Goal: Task Accomplishment & Management: Use online tool/utility

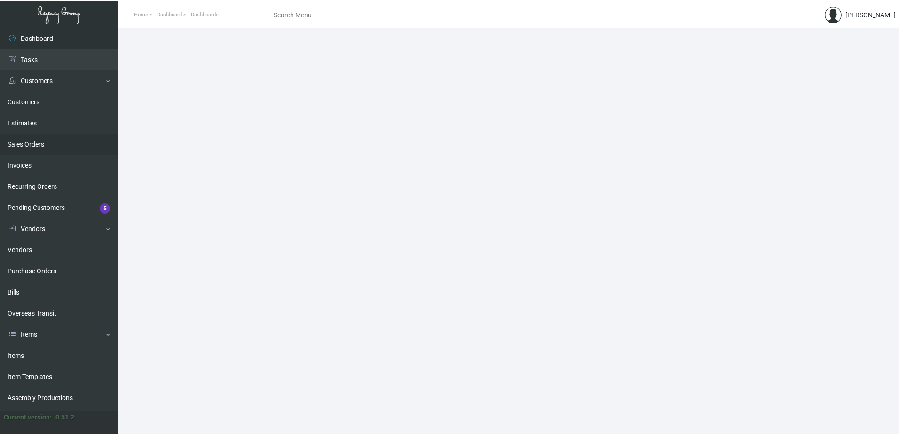
click at [37, 146] on link "Sales Orders" at bounding box center [59, 144] width 118 height 21
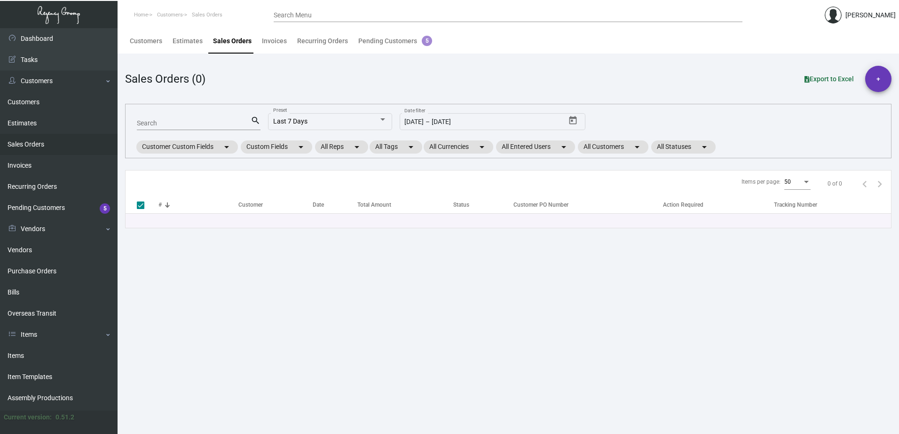
click at [305, 12] on input "Search Menu" at bounding box center [508, 16] width 469 height 8
drag, startPoint x: 305, startPoint y: 12, endPoint x: 510, endPoint y: 31, distance: 205.9
click at [510, 31] on input "Search" at bounding box center [504, 33] width 444 height 8
paste input "SO 146263"
type input "SO 146263"
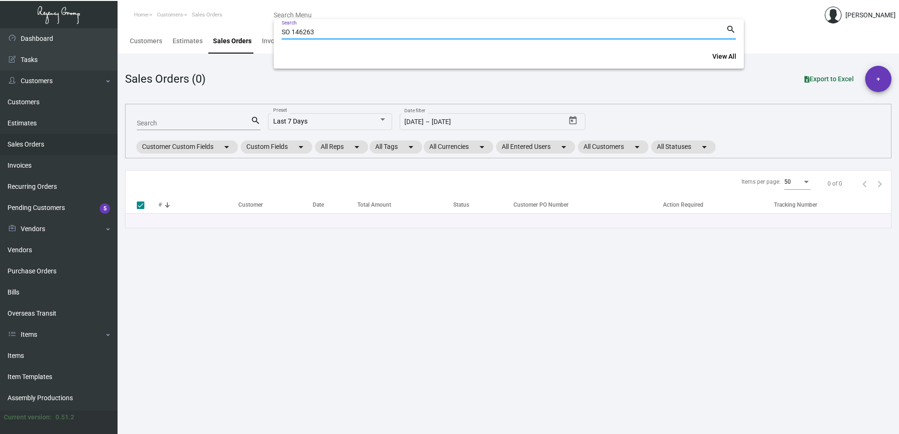
click at [521, 34] on input "SO 146263" at bounding box center [504, 33] width 444 height 8
click at [267, 26] on div at bounding box center [449, 217] width 899 height 434
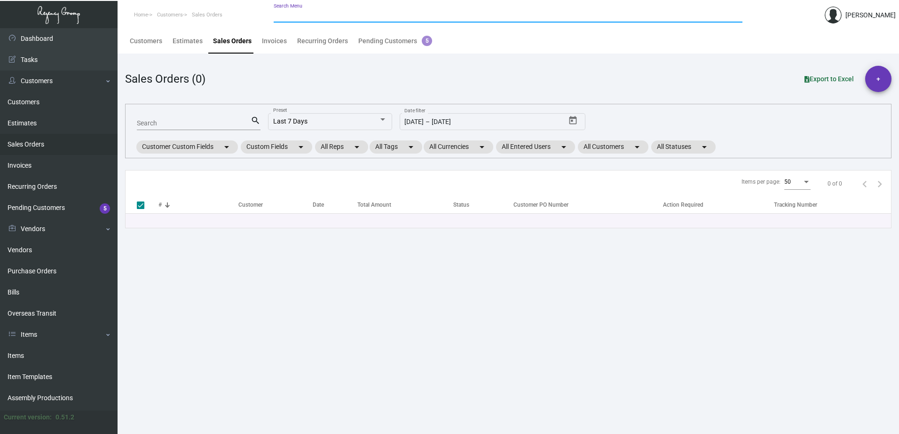
click at [292, 15] on input "Search Menu" at bounding box center [508, 16] width 469 height 8
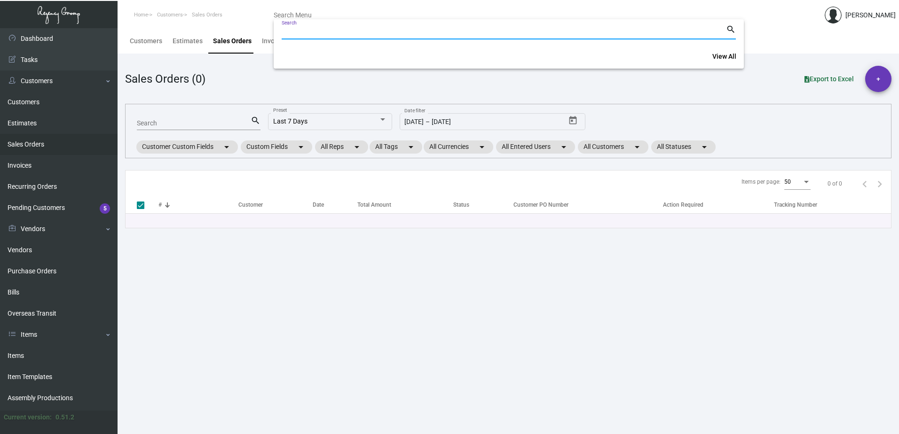
paste input "SO 146263"
drag, startPoint x: 293, startPoint y: 32, endPoint x: 366, endPoint y: 22, distance: 73.5
click at [294, 32] on input "SO 146263" at bounding box center [504, 33] width 444 height 8
type input "146263"
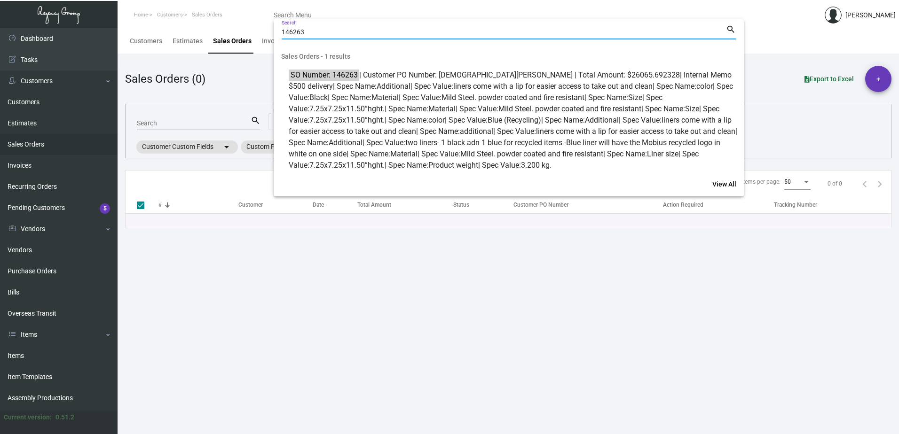
drag, startPoint x: 366, startPoint y: 22, endPoint x: 311, endPoint y: 23, distance: 55.0
drag, startPoint x: 311, startPoint y: 23, endPoint x: 261, endPoint y: 22, distance: 49.9
click at [261, 22] on div at bounding box center [449, 217] width 899 height 434
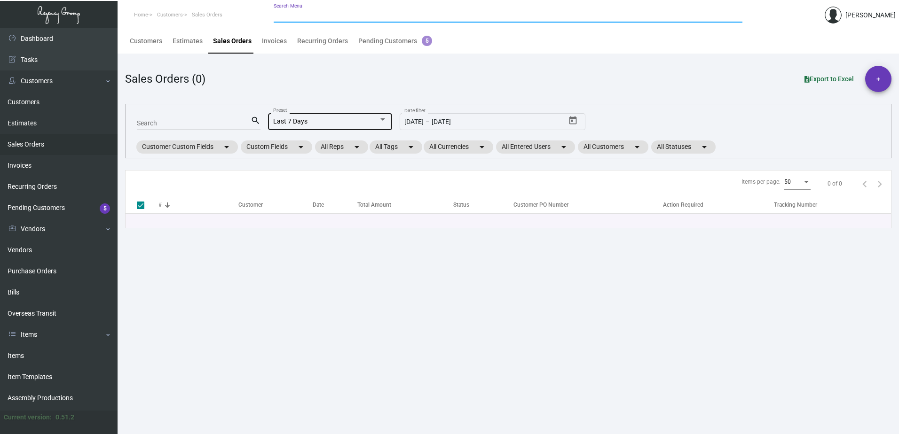
click at [366, 122] on div "Last 7 Days" at bounding box center [325, 122] width 105 height 8
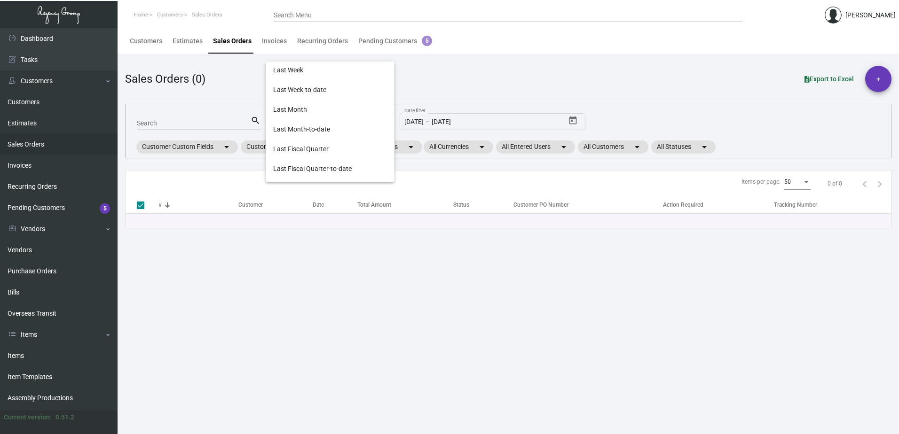
scroll to position [314, 0]
click at [354, 173] on span "Last Fiscal Year-to-date" at bounding box center [330, 172] width 114 height 20
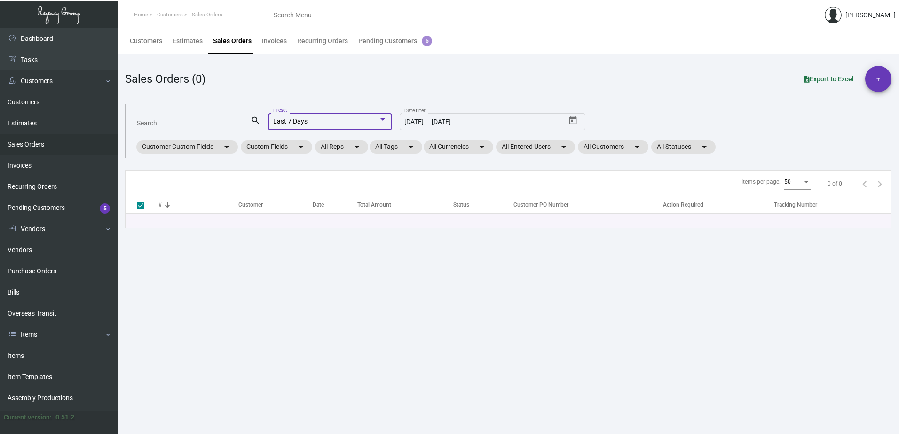
type input "[DATE]"
checkbox input "false"
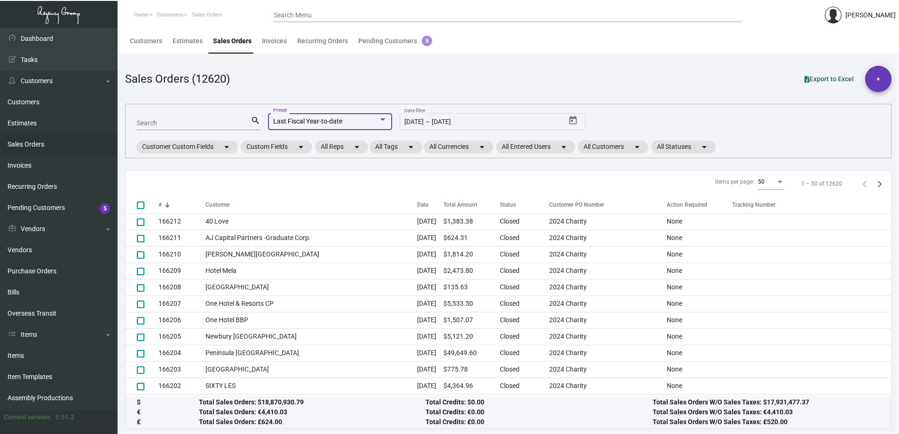
click at [304, 16] on input "Search Menu" at bounding box center [508, 16] width 469 height 8
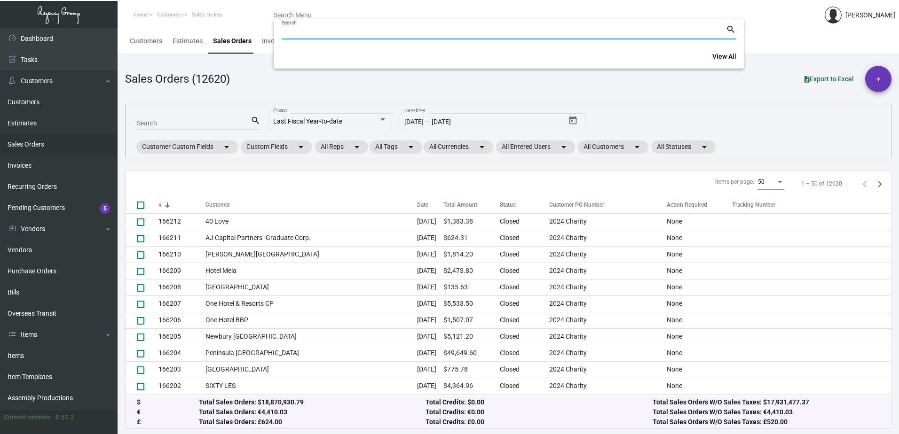
drag, startPoint x: 304, startPoint y: 16, endPoint x: 290, endPoint y: 33, distance: 21.7
click at [290, 33] on input "Search" at bounding box center [504, 33] width 444 height 8
paste input "SO 146263"
click at [294, 32] on input "SO 146263" at bounding box center [504, 33] width 444 height 8
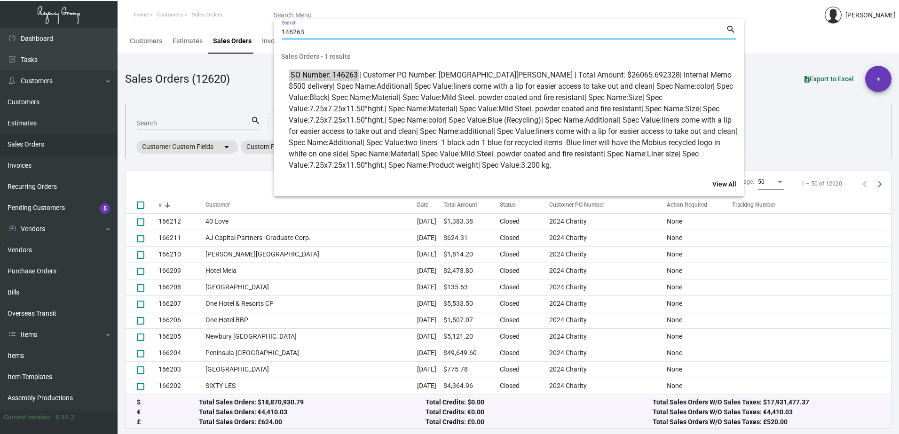
type input "146263"
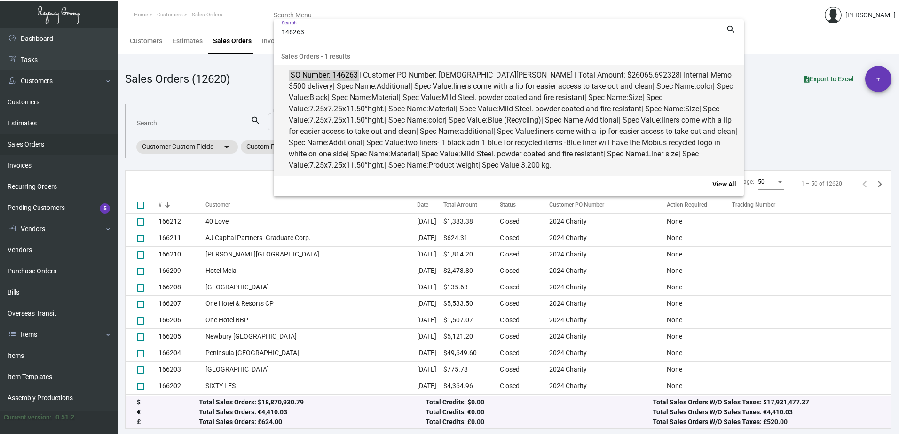
click at [398, 77] on span "SO Number: 146263 | Customer PO Number: [PERSON_NAME] | Total Amount: $26065.69…" at bounding box center [514, 121] width 450 height 102
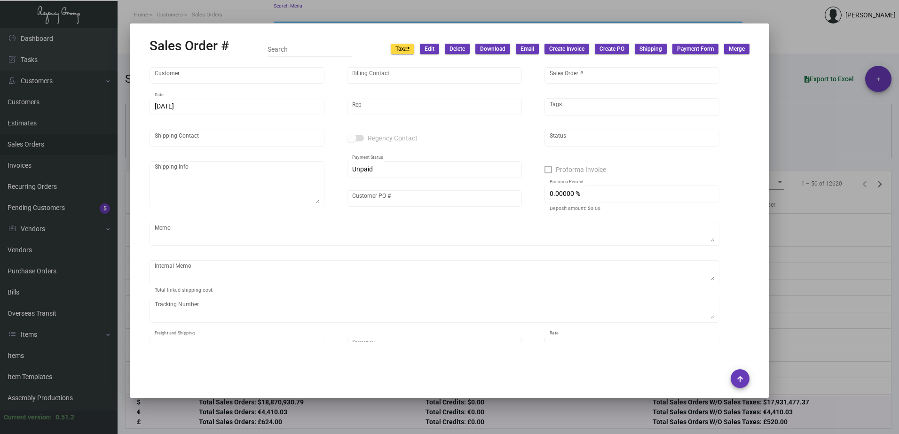
type input "Moxy NYC [GEOGRAPHIC_DATA]"
type input "Accounts Payable"
type input "146263"
type input "[DATE]"
type input "[PERSON_NAME]"
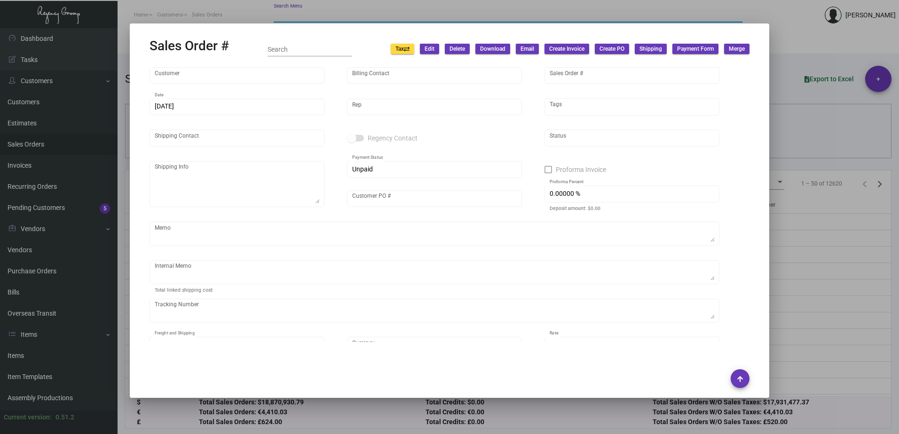
type input "[DEMOGRAPHIC_DATA][PERSON_NAME]"
type textarea "Moxy NYC Times Square - [DEMOGRAPHIC_DATA][PERSON_NAME] [STREET_ADDRESS][US_STA…"
type input "[DEMOGRAPHIC_DATA][PERSON_NAME]"
checkbox input "true"
type input "50.00000 %"
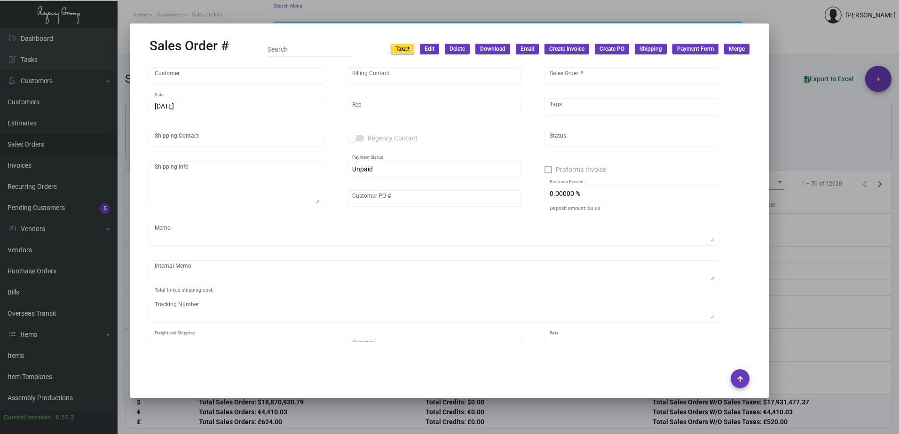
type textarea "$500 delivery"
type input "United States Dollar $"
type input "9.00000 %"
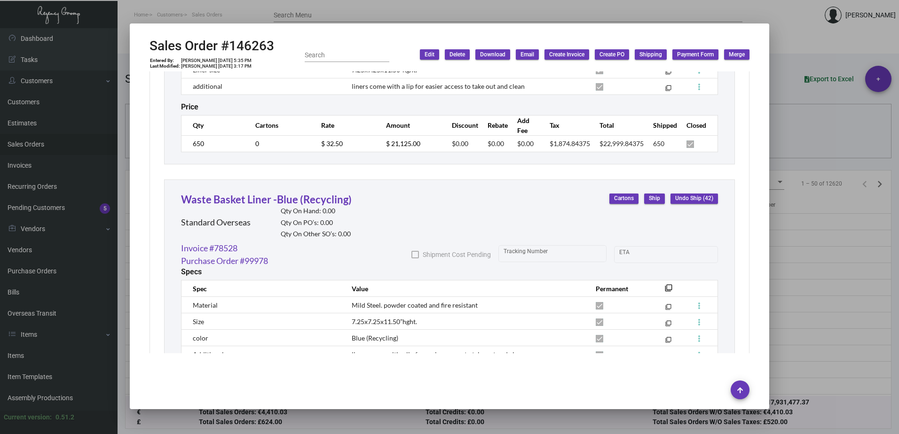
scroll to position [703, 0]
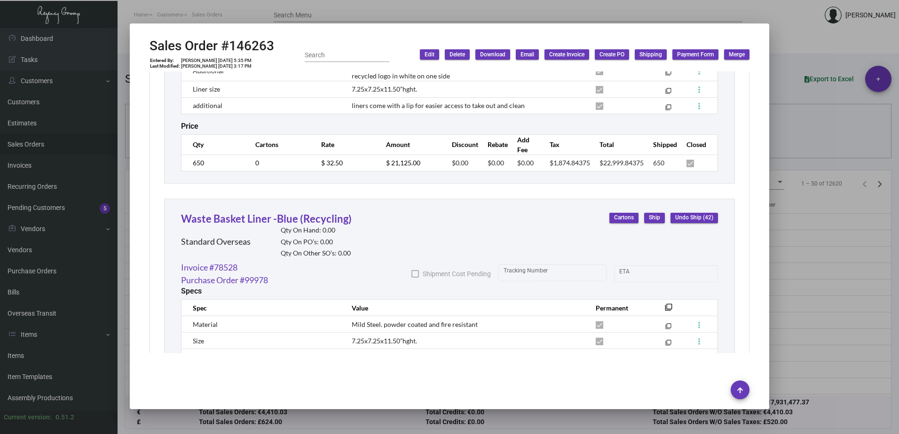
click at [497, 52] on span "Download" at bounding box center [492, 55] width 25 height 8
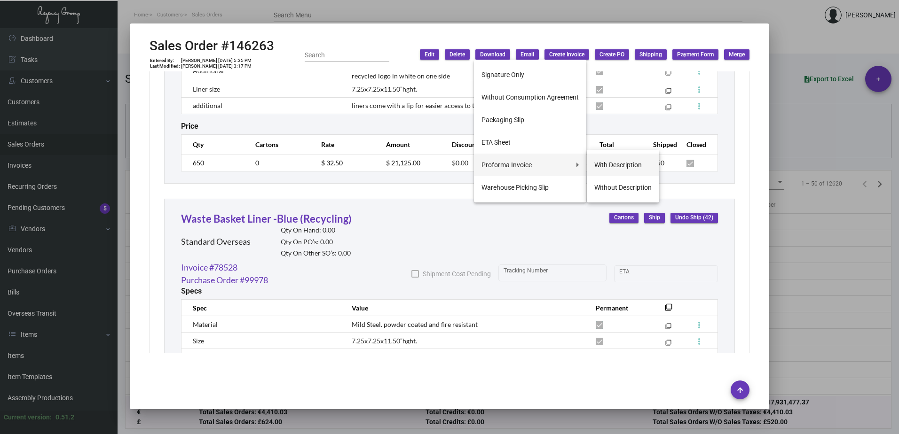
click at [626, 169] on button "With Description" at bounding box center [623, 165] width 72 height 23
